Goal: Check status: Check status

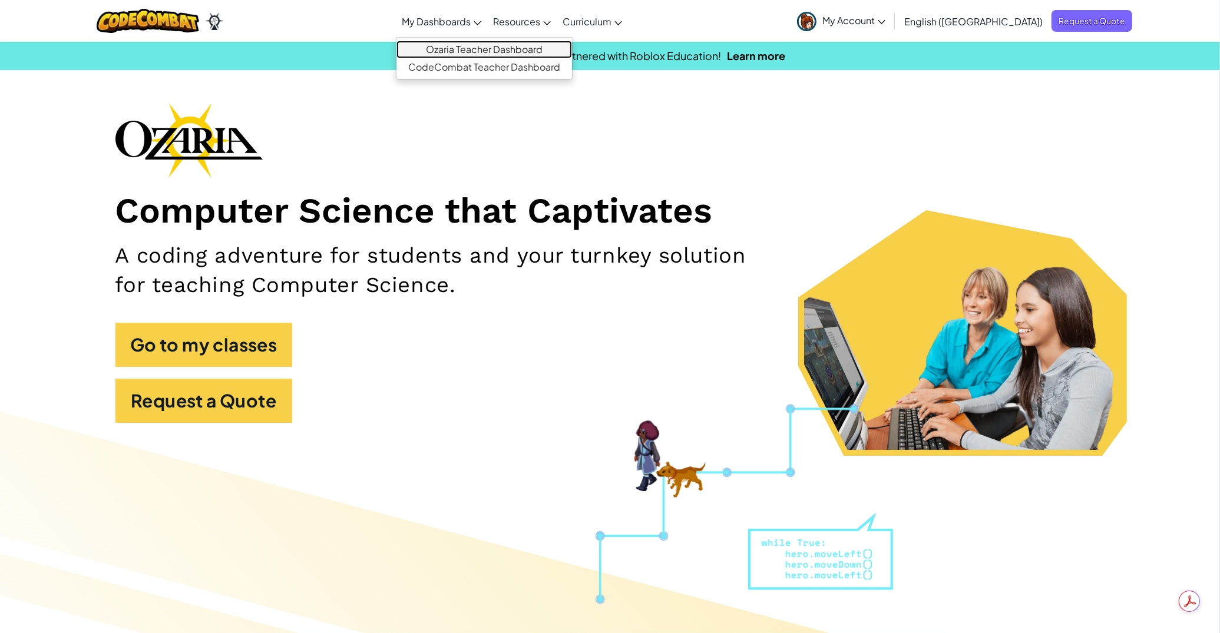
click at [486, 48] on link "Ozaria Teacher Dashboard" at bounding box center [485, 50] width 176 height 18
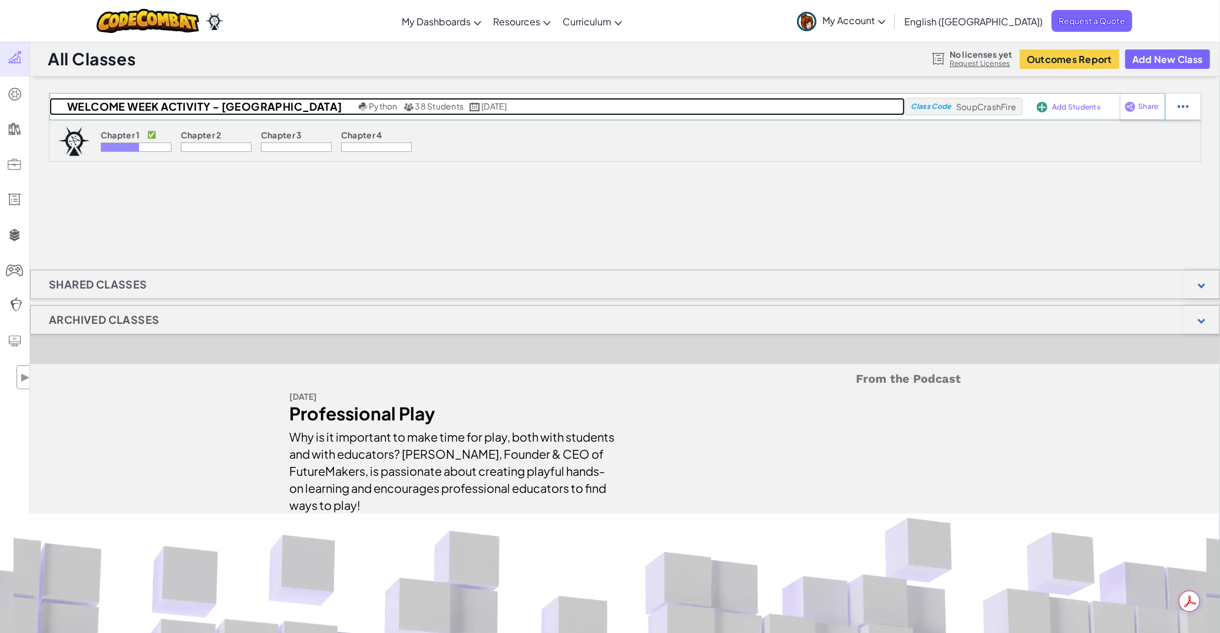
click at [415, 106] on span "38 Students" at bounding box center [439, 106] width 49 height 11
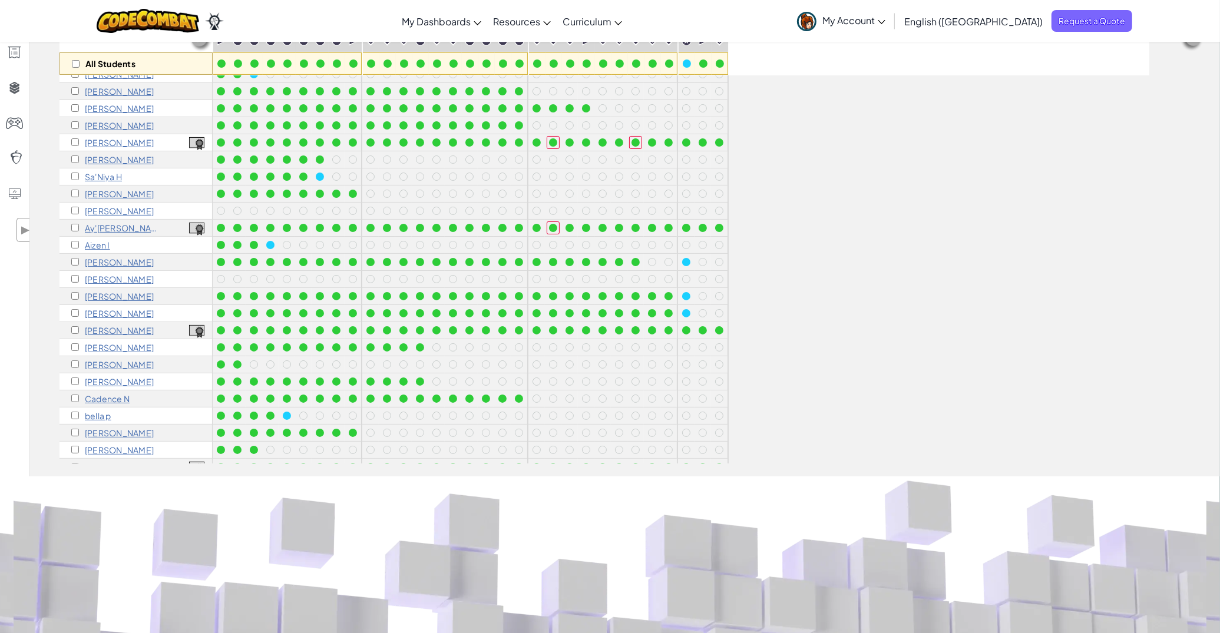
scroll to position [221, 0]
